Goal: Task Accomplishment & Management: Use online tool/utility

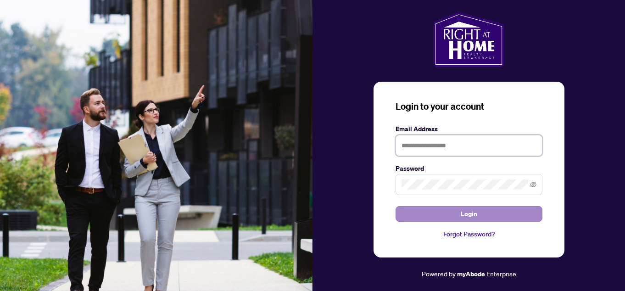
type input "**********"
click at [425, 214] on button "Login" at bounding box center [468, 214] width 147 height 16
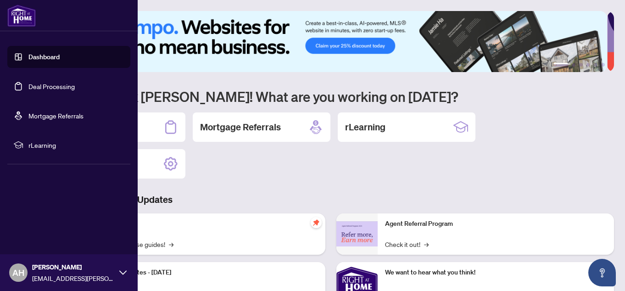
click at [28, 82] on link "Deal Processing" at bounding box center [51, 86] width 46 height 8
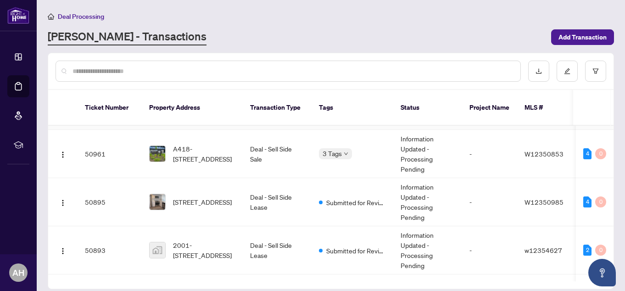
scroll to position [46, 0]
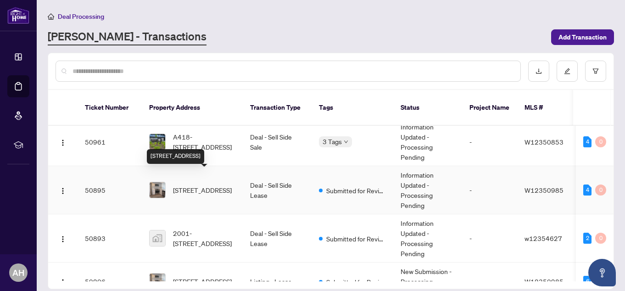
click at [191, 185] on span "[STREET_ADDRESS]" at bounding box center [202, 190] width 59 height 10
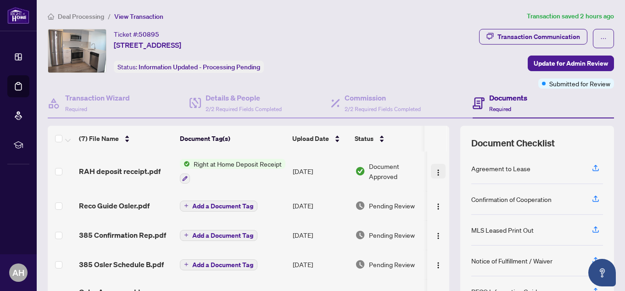
click at [434, 172] on img "button" at bounding box center [437, 172] width 7 height 7
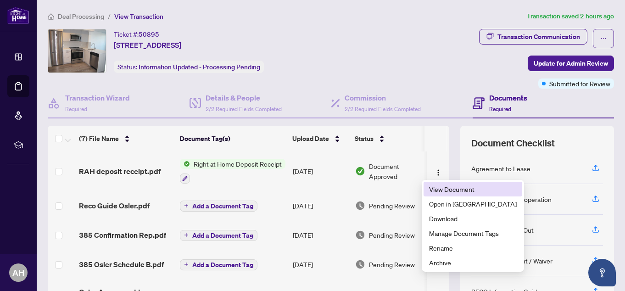
click at [434, 186] on span "View Document" at bounding box center [473, 189] width 88 height 10
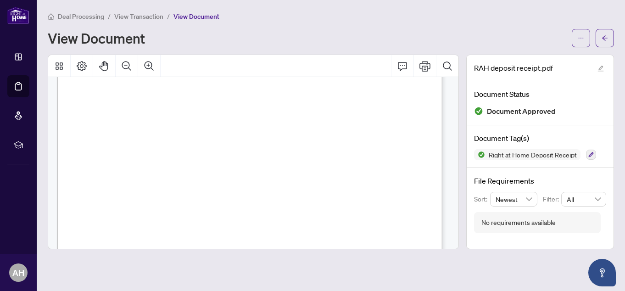
scroll to position [229, 0]
click at [426, 67] on icon "Print" at bounding box center [424, 66] width 11 height 11
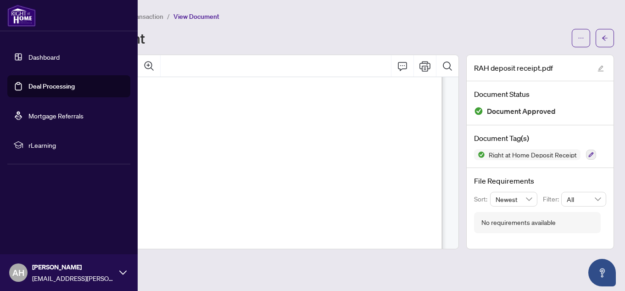
click at [43, 83] on link "Deal Processing" at bounding box center [51, 86] width 46 height 8
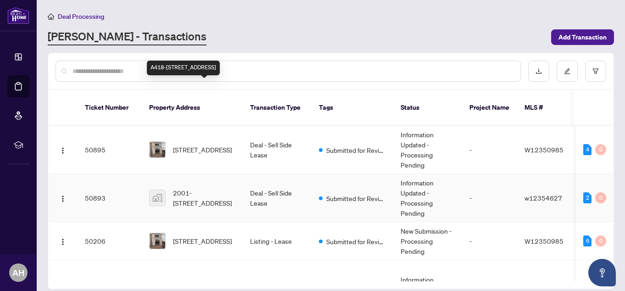
scroll to position [92, 0]
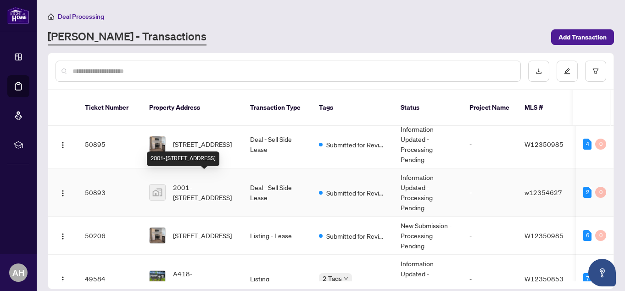
click at [205, 182] on span "2001-[STREET_ADDRESS]" at bounding box center [204, 192] width 62 height 20
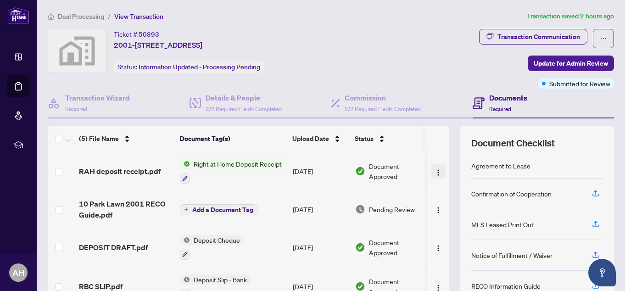
click at [434, 171] on img "button" at bounding box center [437, 172] width 7 height 7
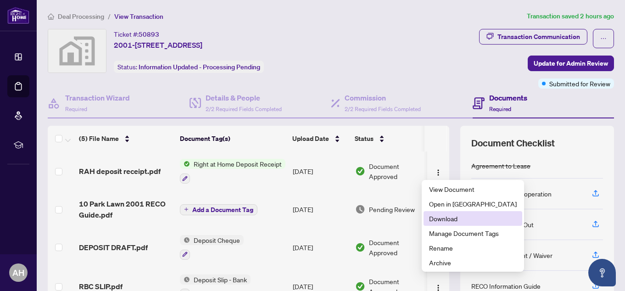
click at [432, 219] on span "Download" at bounding box center [473, 218] width 88 height 10
